Goal: Task Accomplishment & Management: Use online tool/utility

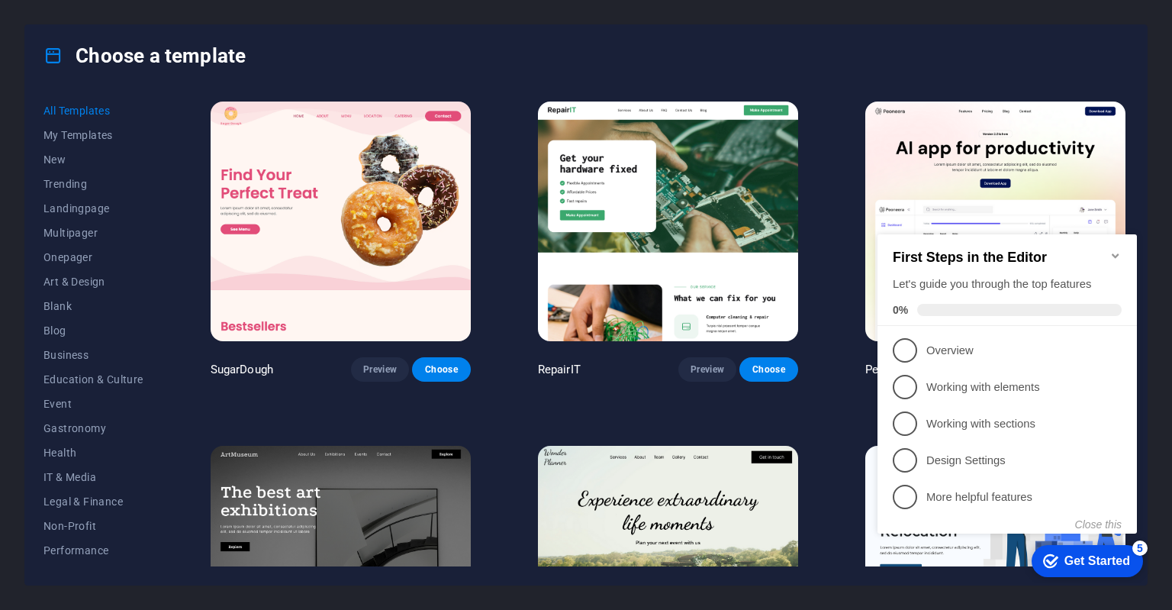
click at [1119, 250] on icon "Minimize checklist" at bounding box center [1116, 256] width 12 height 12
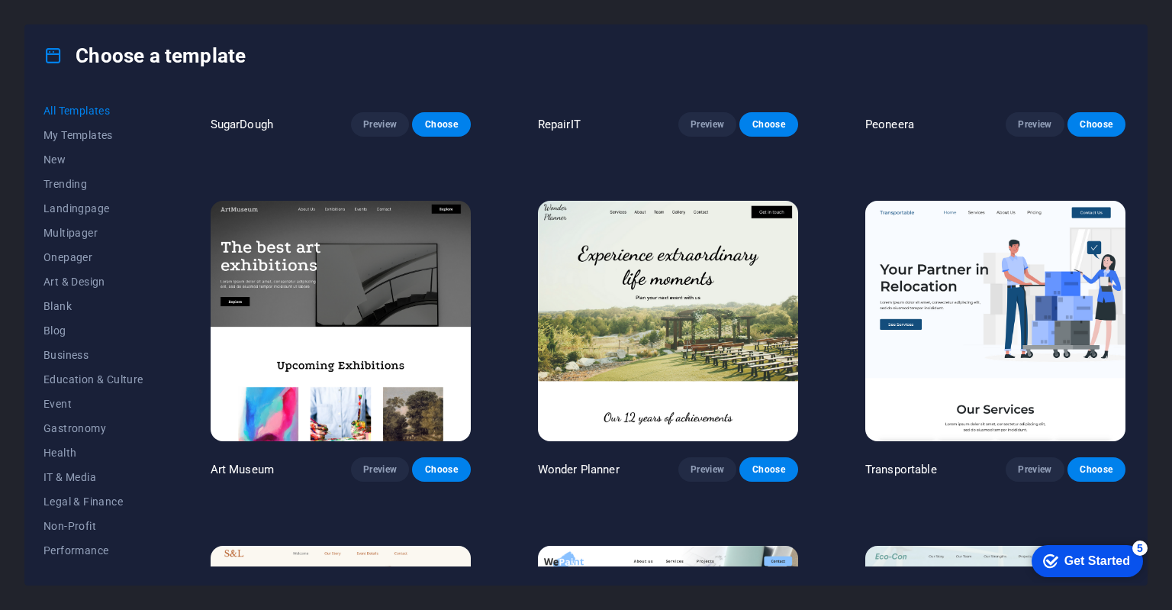
scroll to position [153, 0]
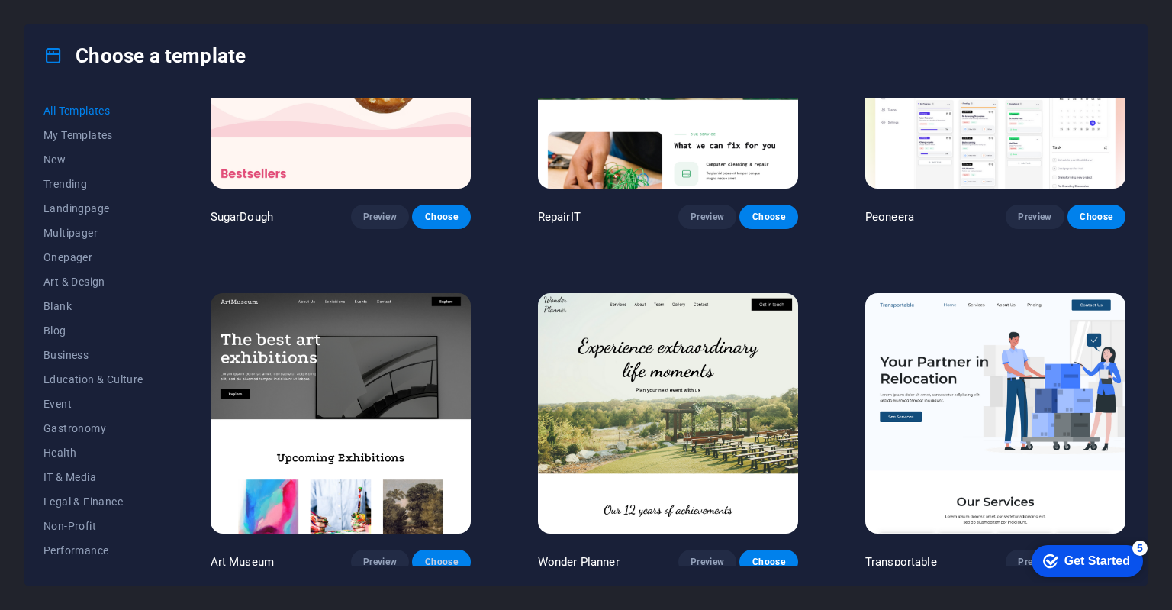
click at [445, 556] on span "Choose" at bounding box center [441, 562] width 34 height 12
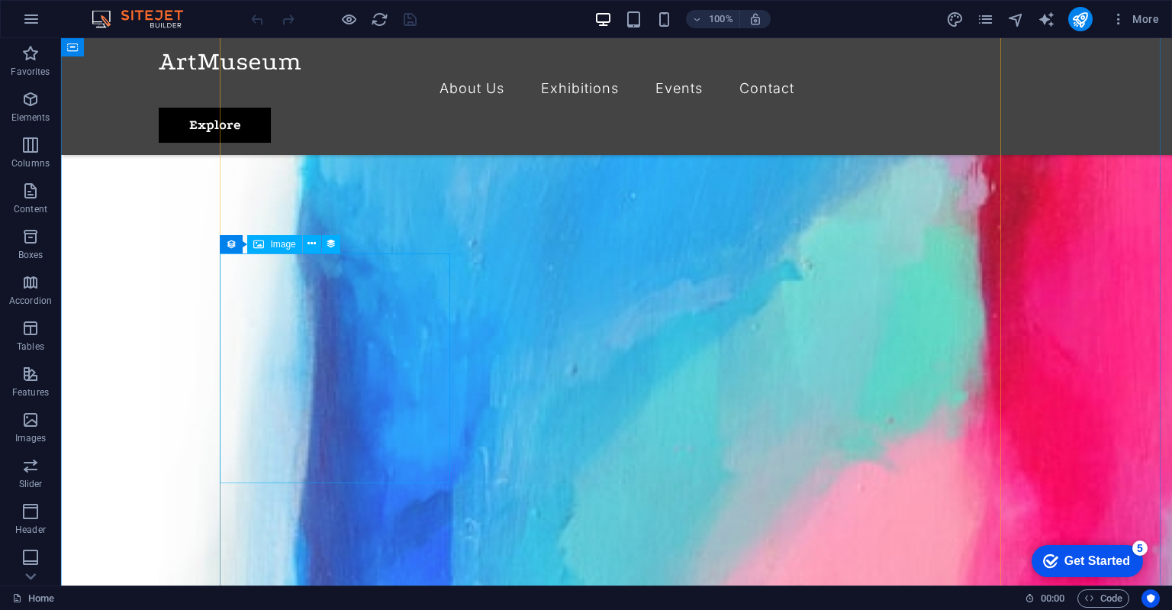
scroll to position [611, 0]
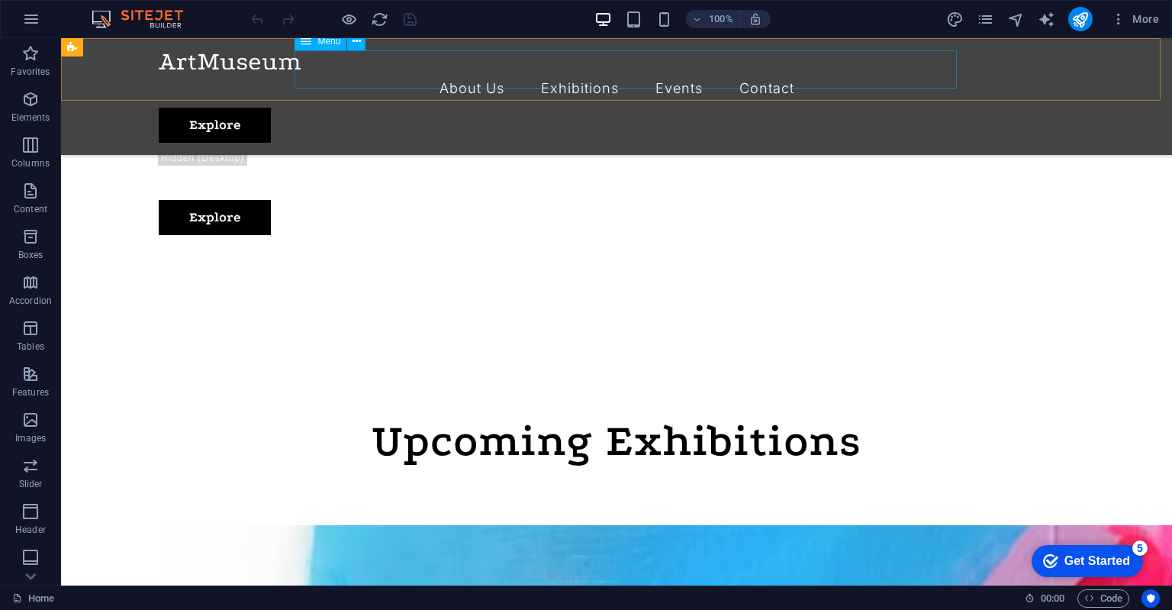
click at [601, 69] on nav "About Us Exhibitions Events Contact" at bounding box center [617, 88] width 916 height 38
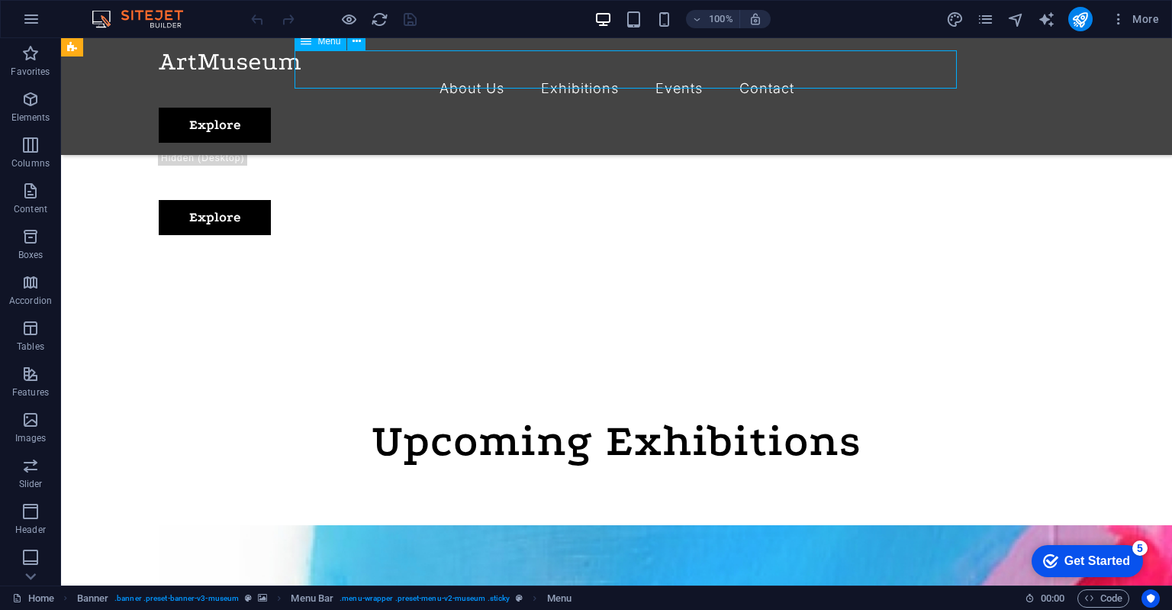
click at [604, 75] on nav "About Us Exhibitions Events Contact" at bounding box center [617, 88] width 916 height 38
click at [592, 71] on nav "About Us Exhibitions Events Contact" at bounding box center [617, 88] width 916 height 38
click at [681, 73] on nav "About Us Exhibitions Events Contact" at bounding box center [617, 88] width 916 height 38
click at [561, 76] on nav "About Us Exhibitions Events Contact" at bounding box center [617, 88] width 916 height 38
click at [456, 69] on nav "About Us Exhibitions Events Contact" at bounding box center [617, 88] width 916 height 38
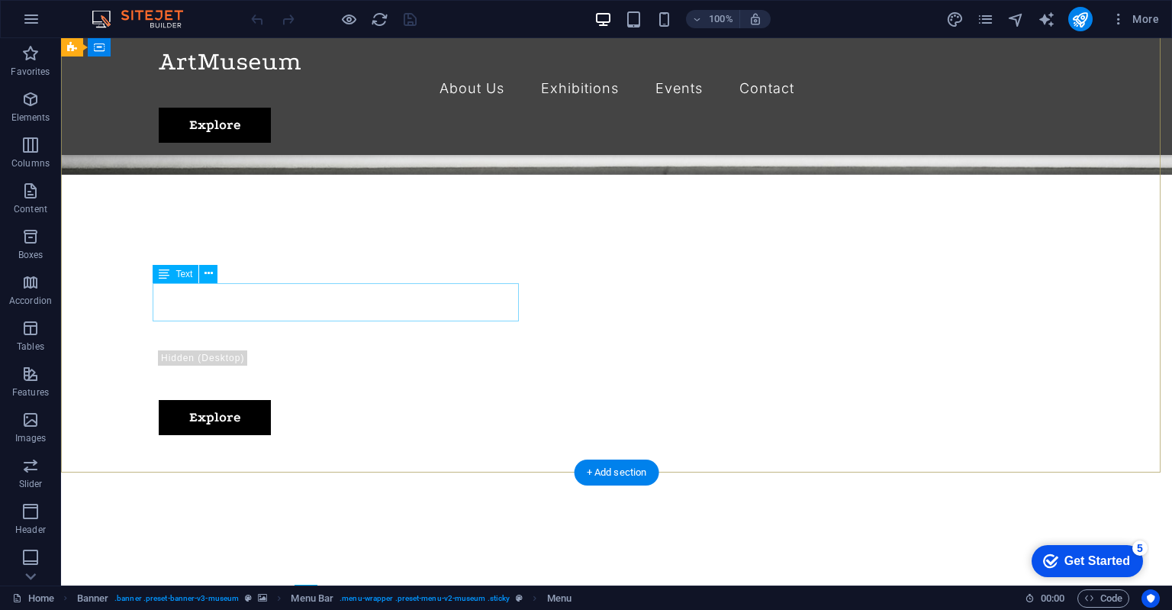
scroll to position [0, 0]
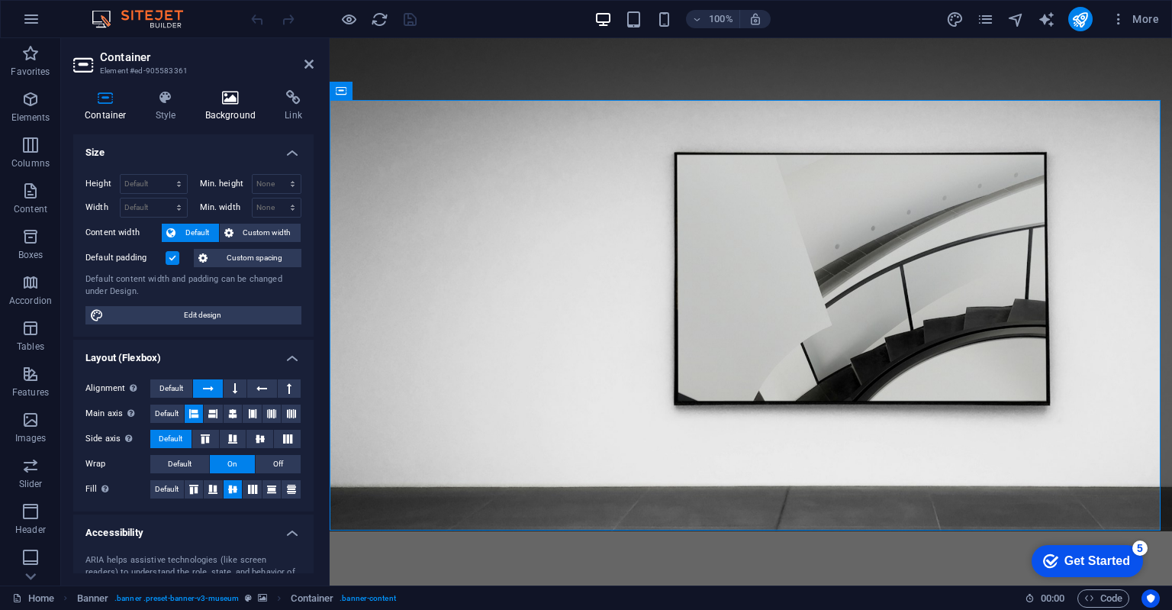
click at [231, 106] on h4 "Background" at bounding box center [234, 106] width 80 height 32
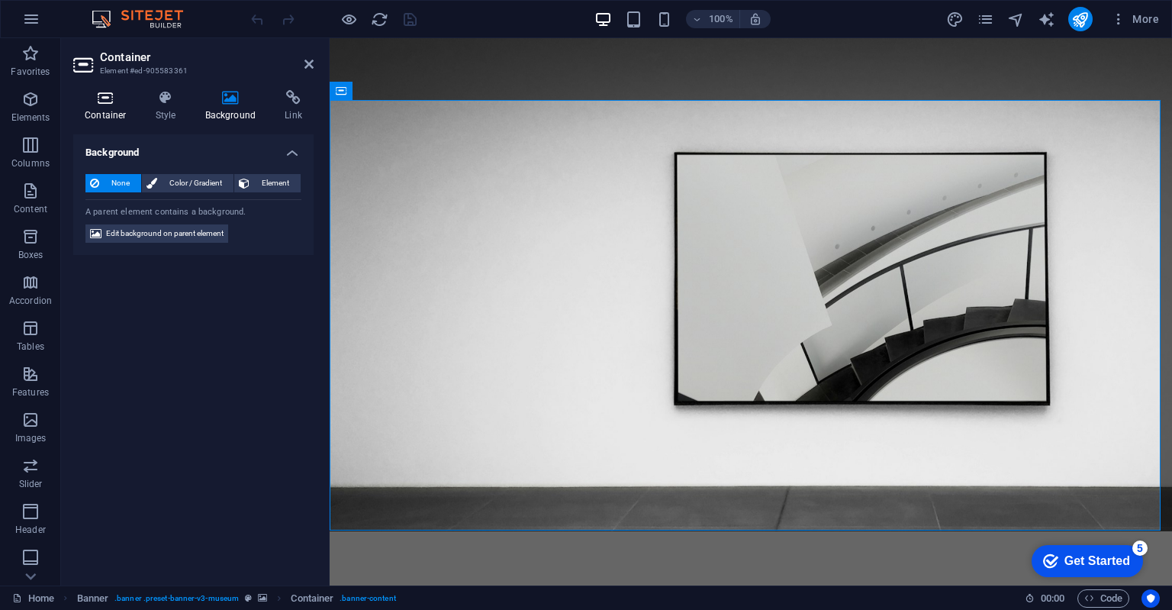
click at [122, 116] on h4 "Container" at bounding box center [108, 106] width 71 height 32
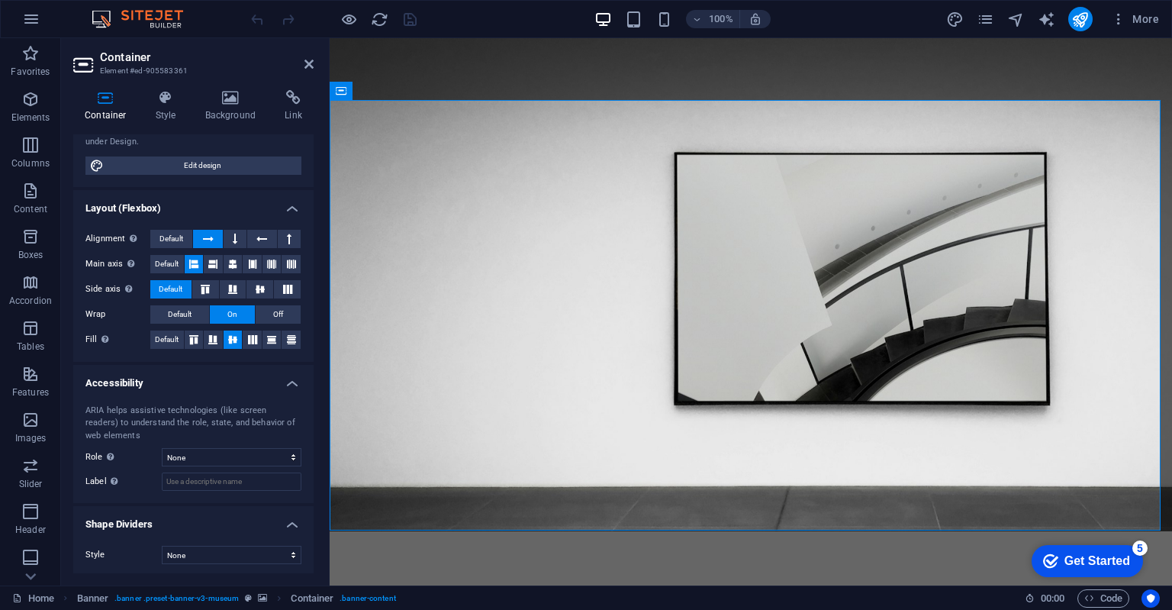
scroll to position [151, 0]
click at [223, 115] on h4 "Background" at bounding box center [234, 106] width 80 height 32
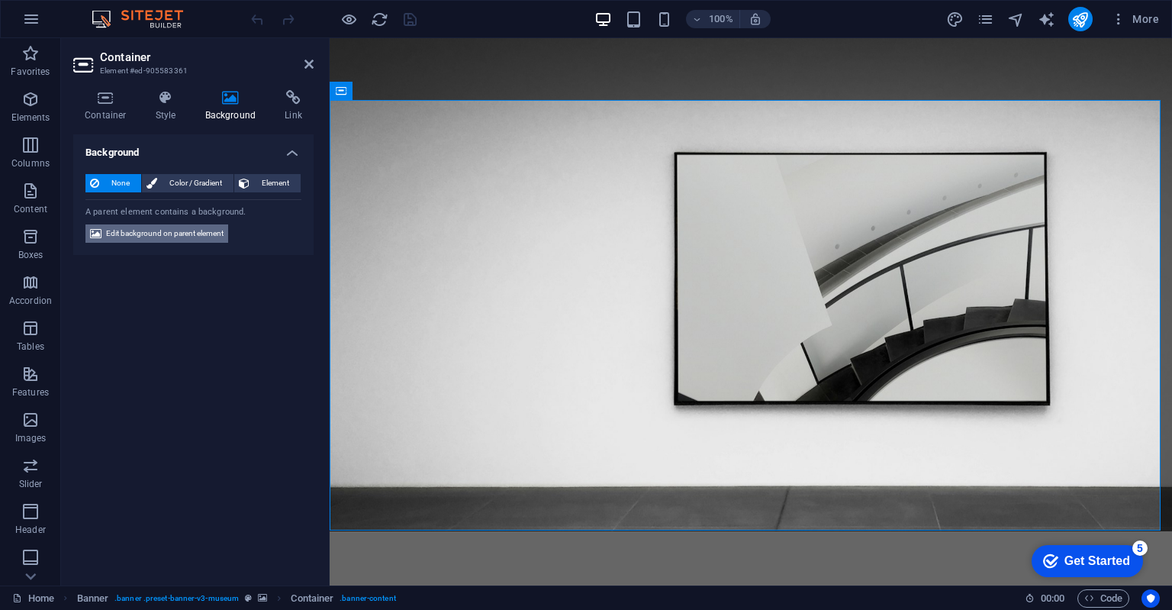
click at [185, 239] on span "Edit background on parent element" at bounding box center [165, 233] width 118 height 18
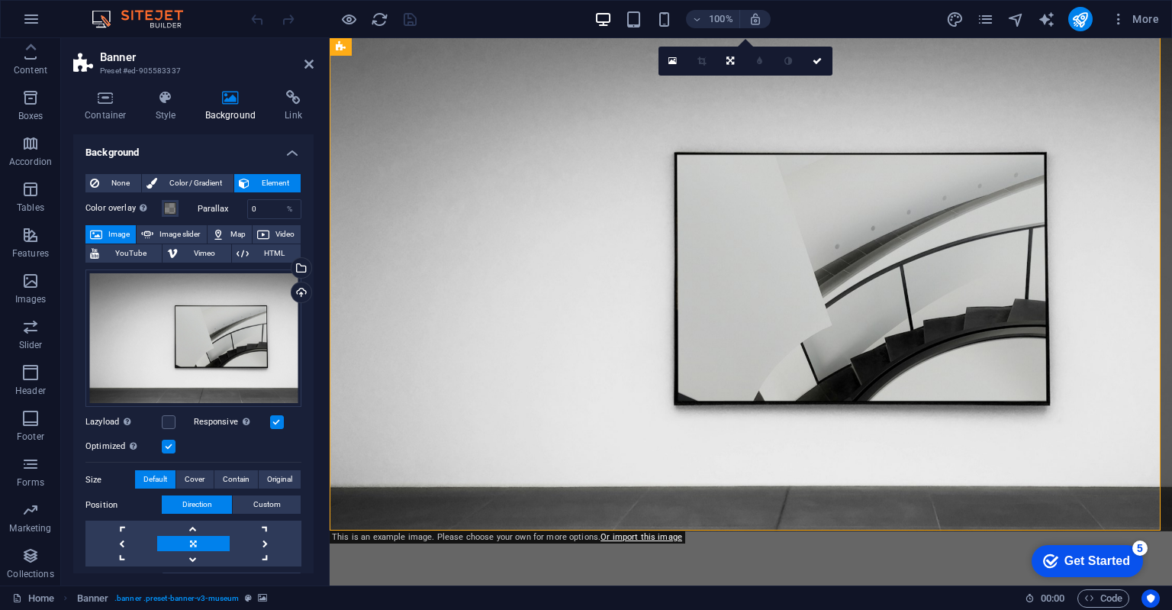
scroll to position [0, 0]
click at [927, 562] on nav "About Us Exhibitions Events Contact" at bounding box center [751, 581] width 806 height 38
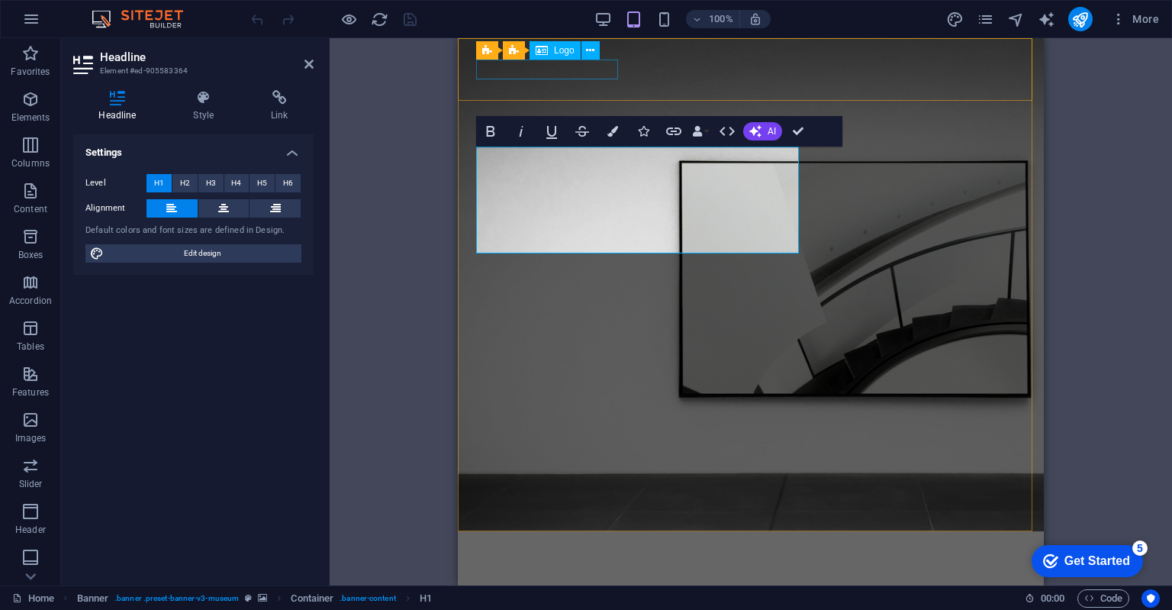
click at [586, 543] on div at bounding box center [751, 552] width 550 height 19
click at [720, 531] on div "About Us Exhibitions Events Contact Explore" at bounding box center [751, 585] width 586 height 108
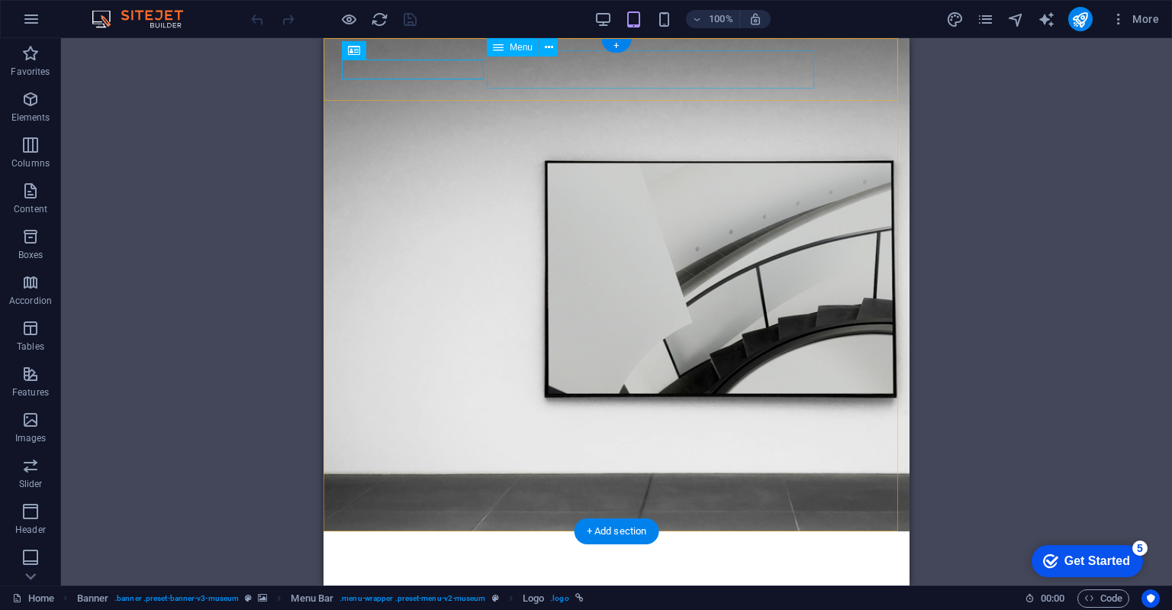
click at [586, 562] on nav "About Us Exhibitions Events Contact" at bounding box center [617, 581] width 550 height 38
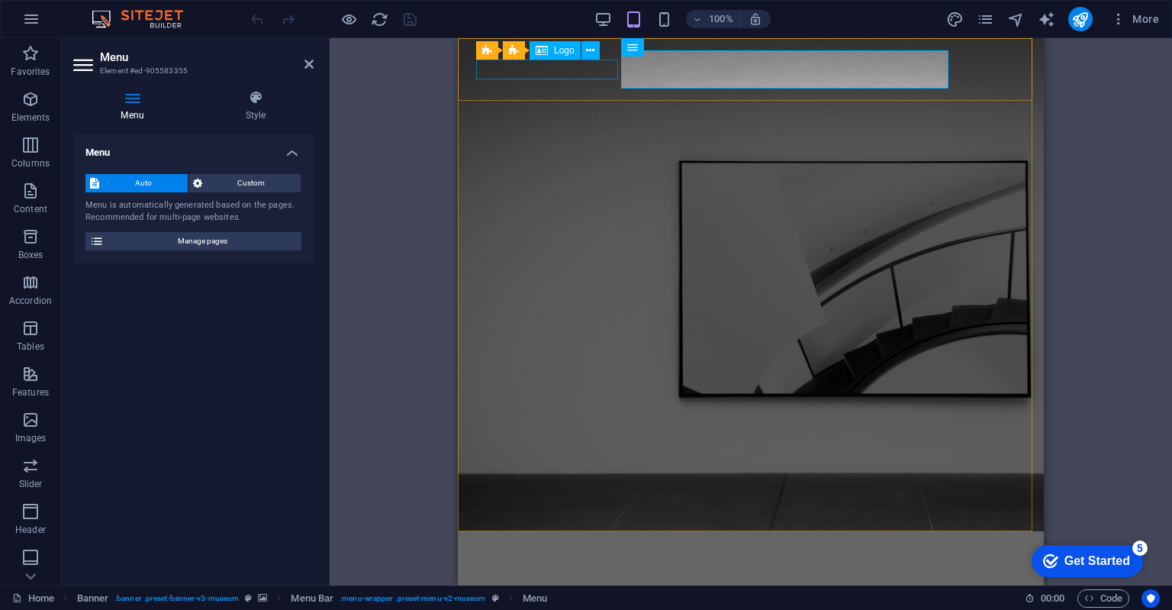
click at [586, 543] on div at bounding box center [751, 552] width 550 height 19
select select "px"
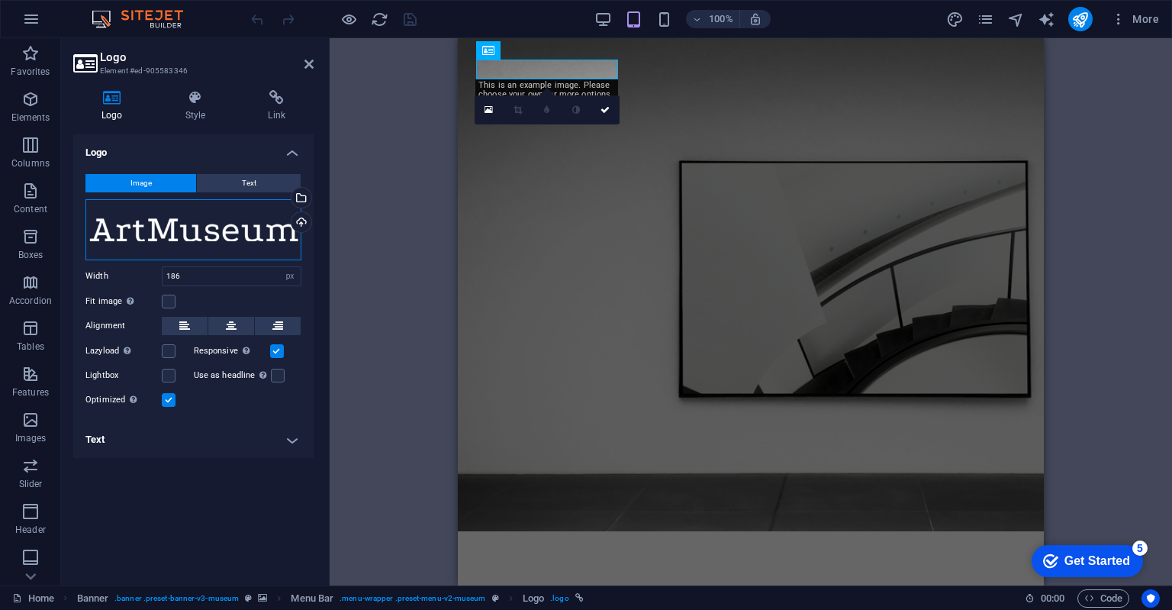
click at [294, 240] on div "Drag files here, click to choose files or select files from Files or our free s…" at bounding box center [193, 229] width 216 height 61
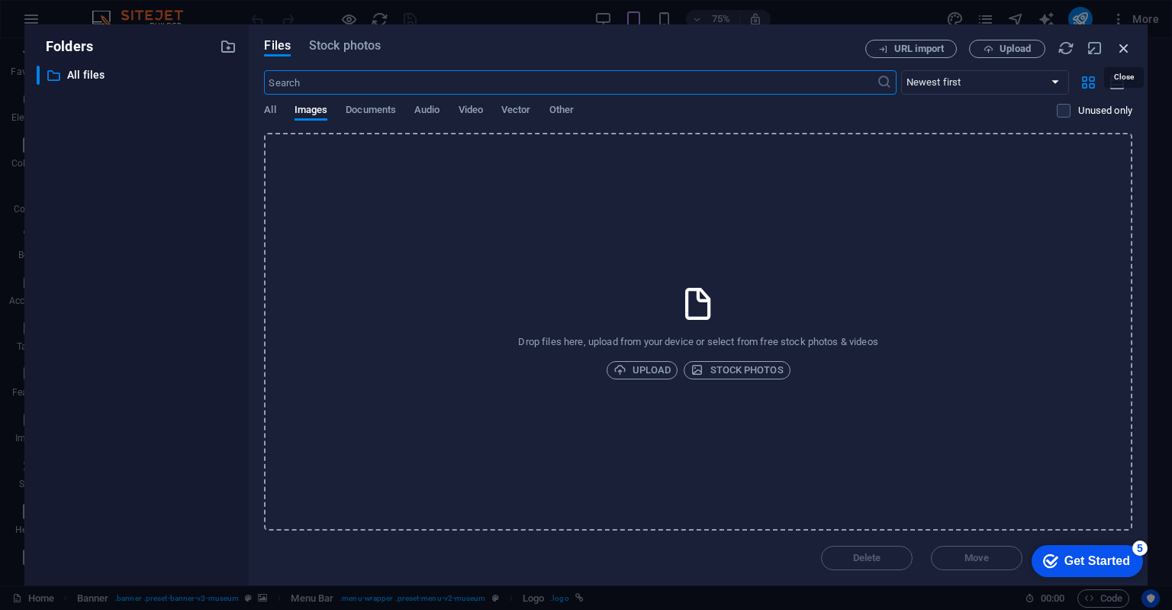
click at [1122, 51] on icon "button" at bounding box center [1124, 48] width 17 height 17
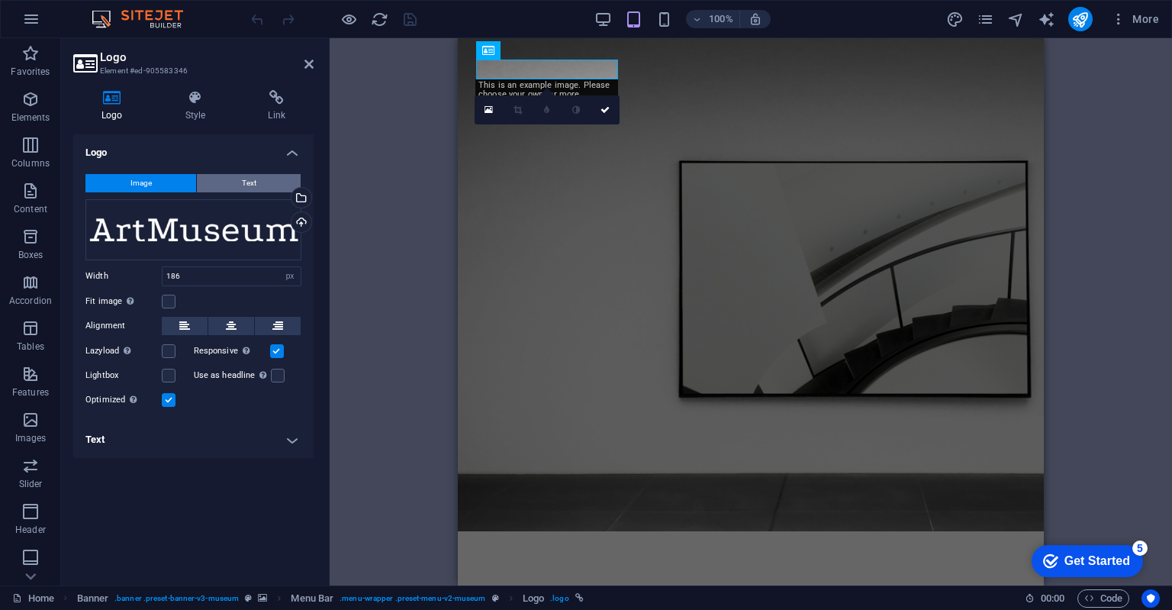
click at [250, 179] on span "Text" at bounding box center [249, 183] width 15 height 18
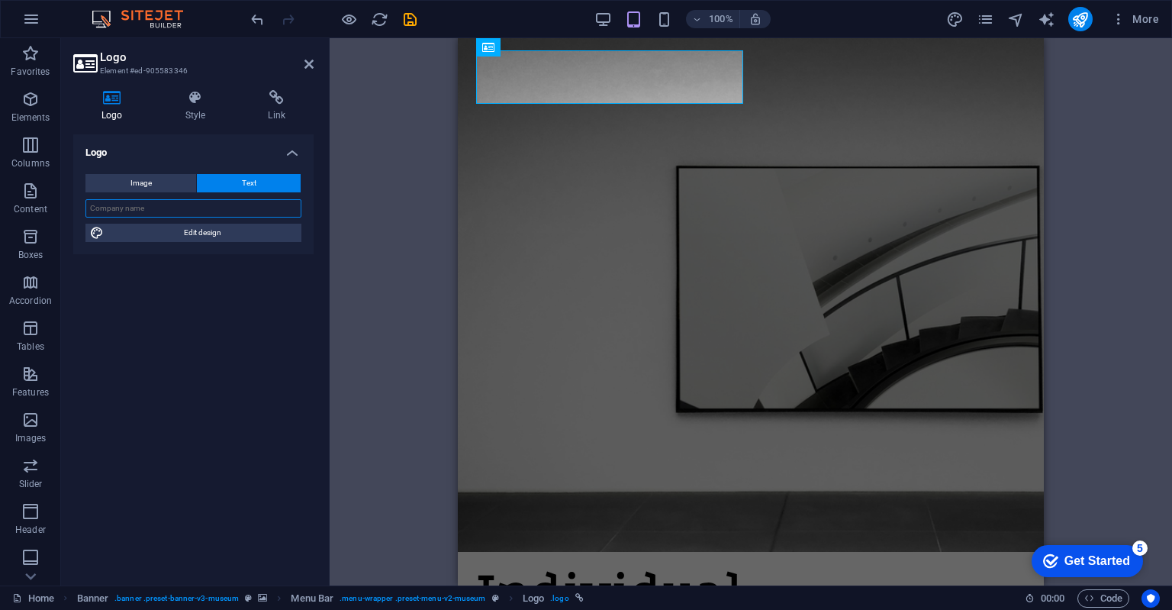
click at [208, 213] on input "text" at bounding box center [193, 208] width 216 height 18
type input "[PERSON_NAME]"
click at [312, 65] on icon at bounding box center [309, 64] width 9 height 12
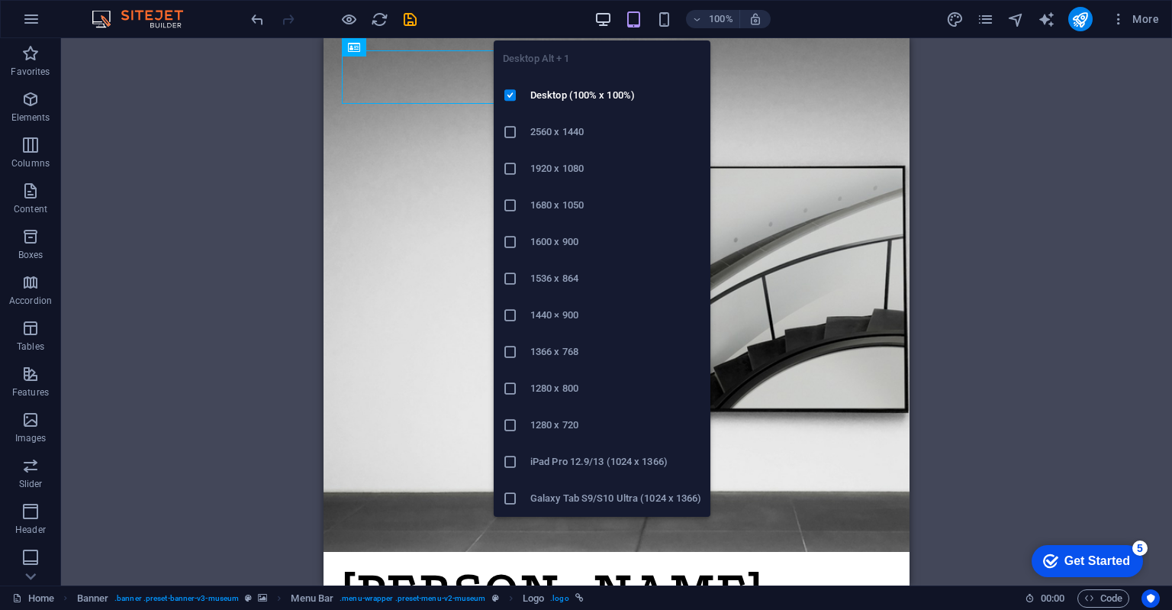
click at [0, 0] on icon "button" at bounding box center [0, 0] width 0 height 0
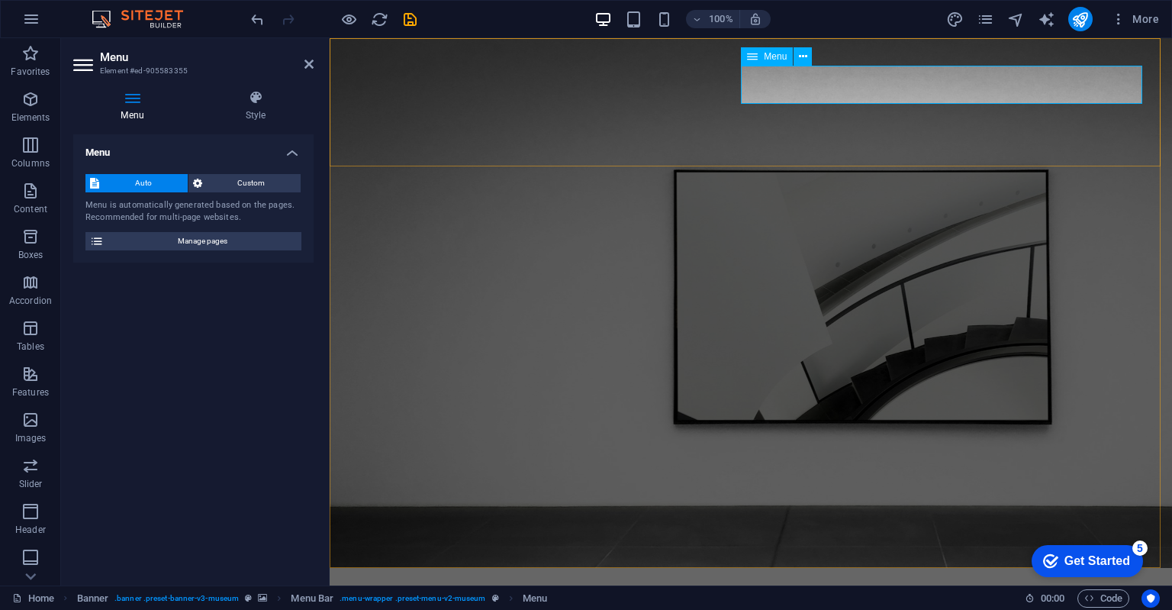
click at [232, 180] on span "Custom" at bounding box center [252, 183] width 90 height 18
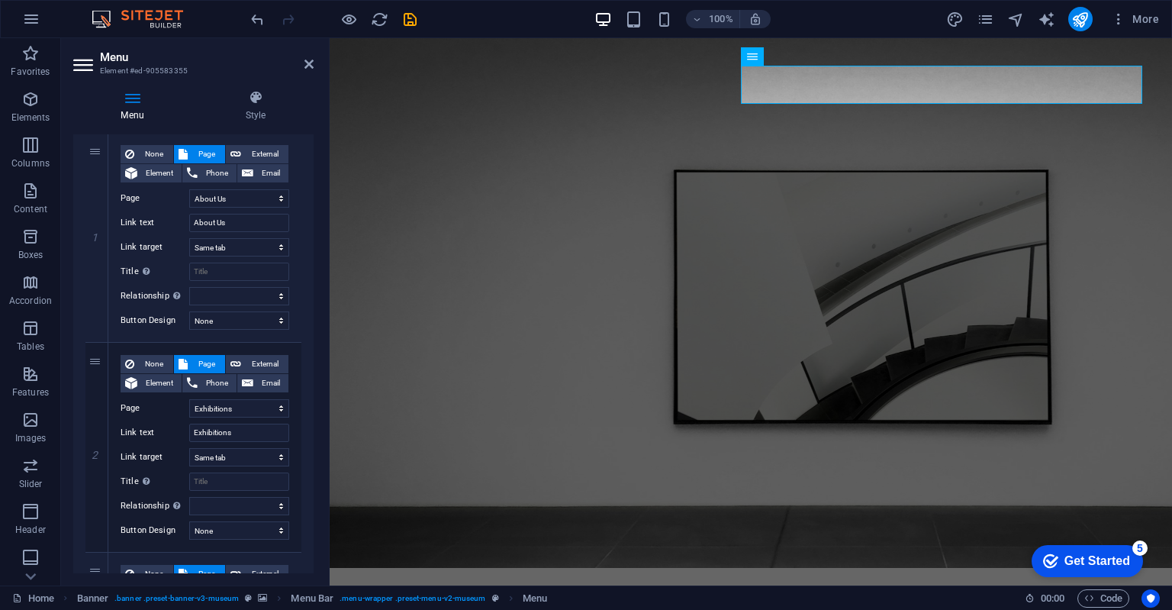
scroll to position [153, 0]
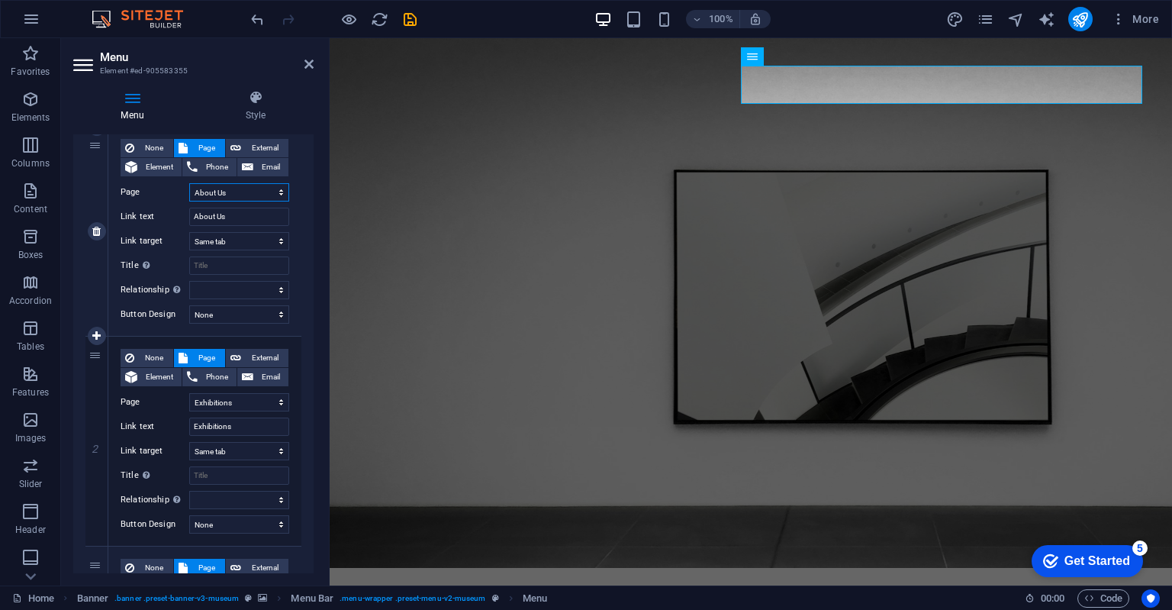
click at [216, 195] on select "Home About Us Exhibitions Events Contact Privacy Legal Notice" at bounding box center [239, 192] width 100 height 18
click at [220, 192] on select "Home About Us Exhibitions Events Contact Privacy Legal Notice" at bounding box center [239, 192] width 100 height 18
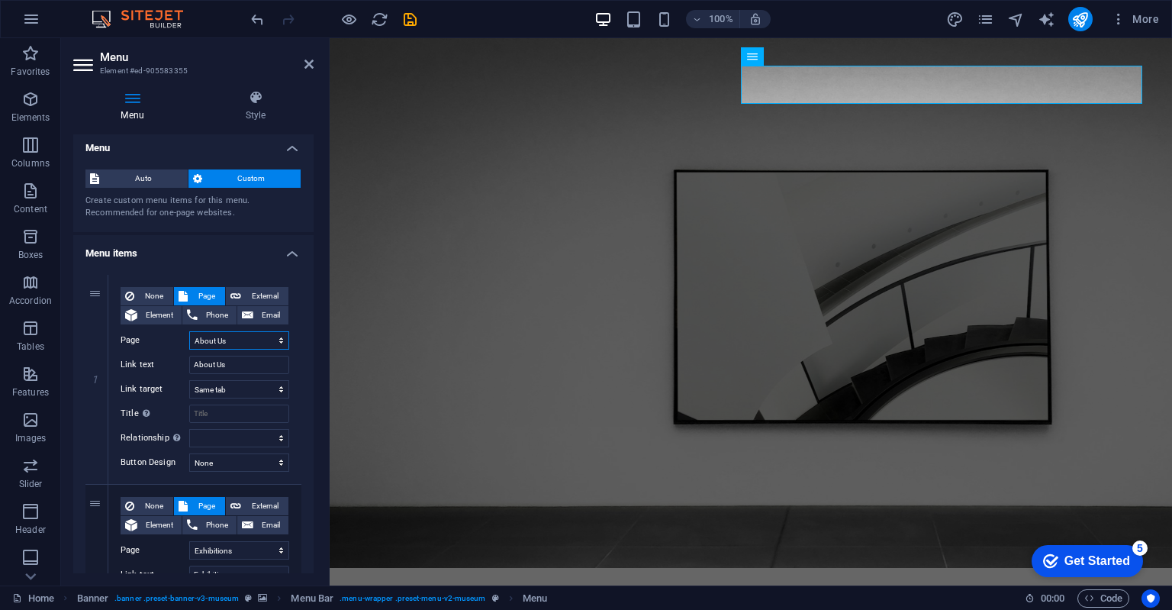
scroll to position [0, 0]
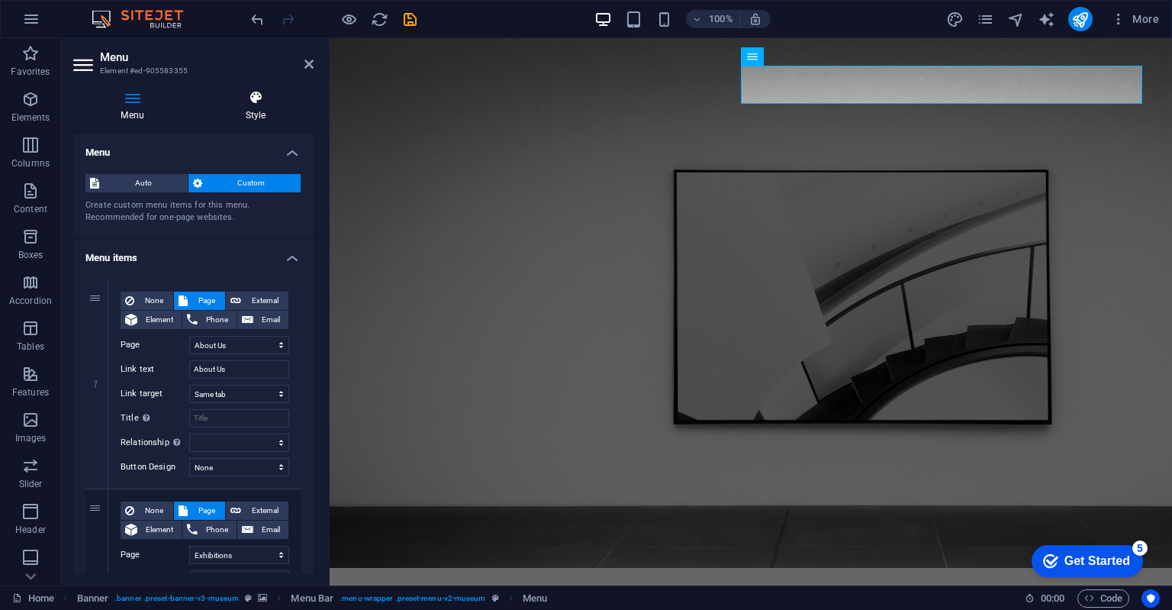
click at [266, 98] on icon at bounding box center [256, 97] width 116 height 15
